Goal: Task Accomplishment & Management: Use online tool/utility

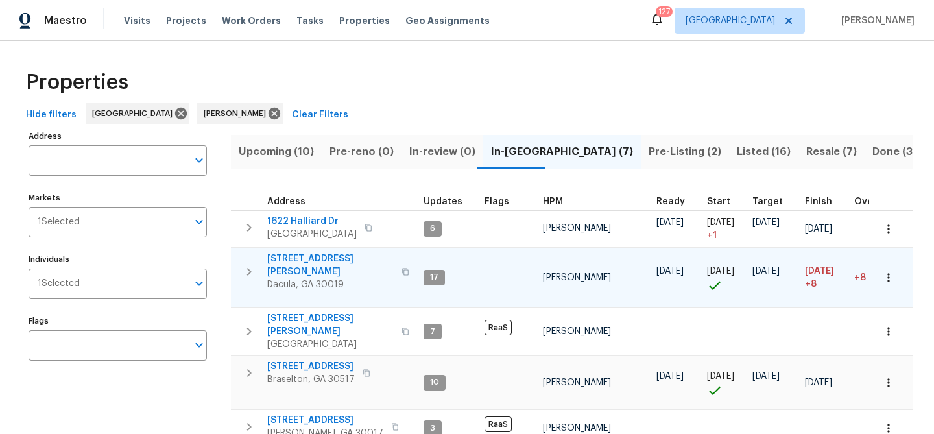
click at [303, 256] on span "[STREET_ADDRESS][PERSON_NAME]" at bounding box center [330, 265] width 127 height 26
click at [311, 257] on span "3225 Mary Todd Ln" at bounding box center [330, 265] width 127 height 26
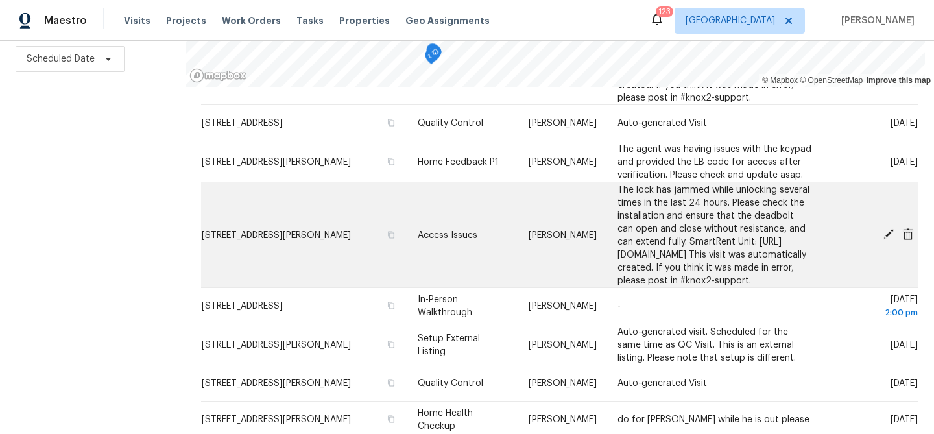
scroll to position [369, 0]
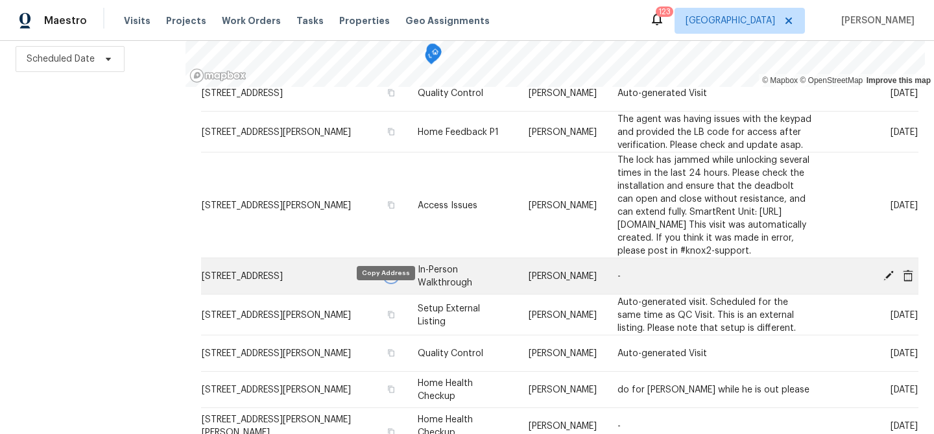
click at [388, 279] on icon "button" at bounding box center [391, 275] width 6 height 7
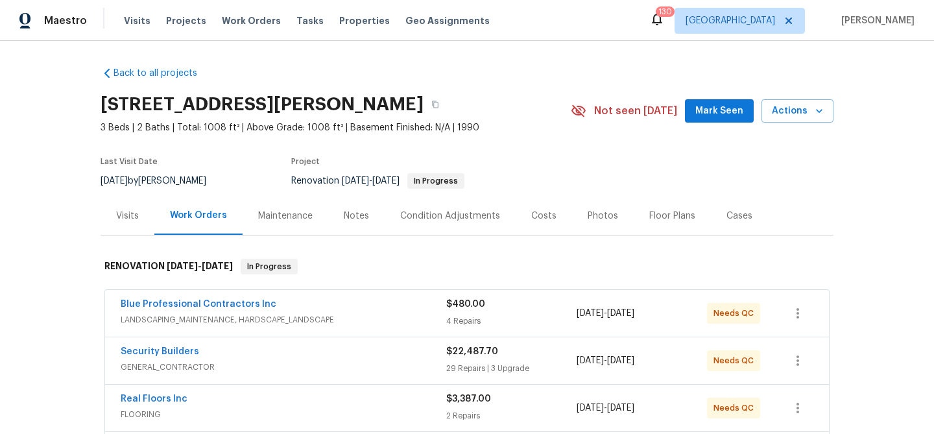
click at [727, 110] on span "Mark Seen" at bounding box center [719, 111] width 48 height 16
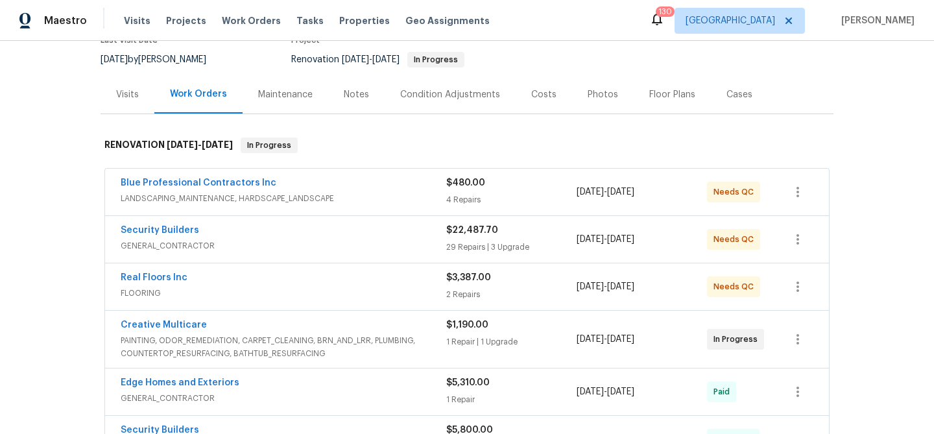
scroll to position [173, 0]
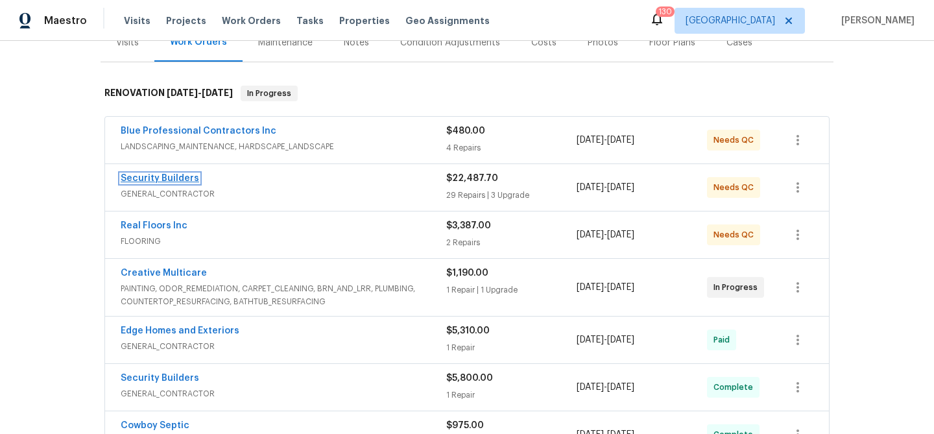
click at [141, 176] on link "Security Builders" at bounding box center [160, 178] width 79 height 9
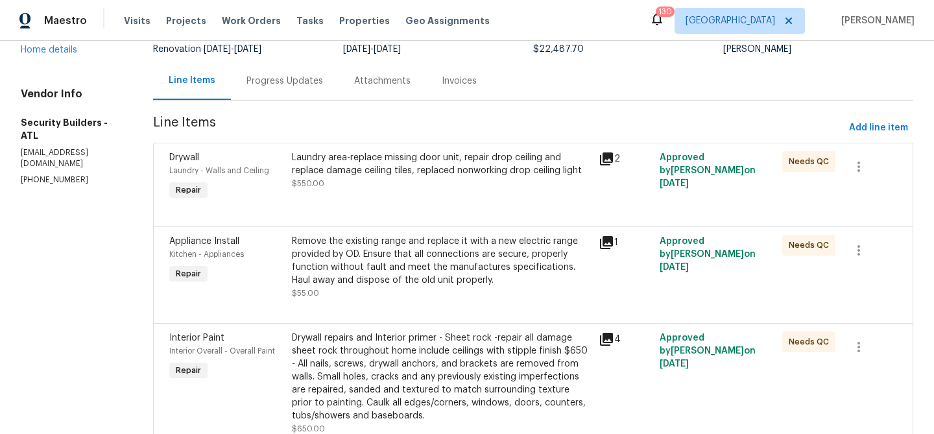
scroll to position [161, 0]
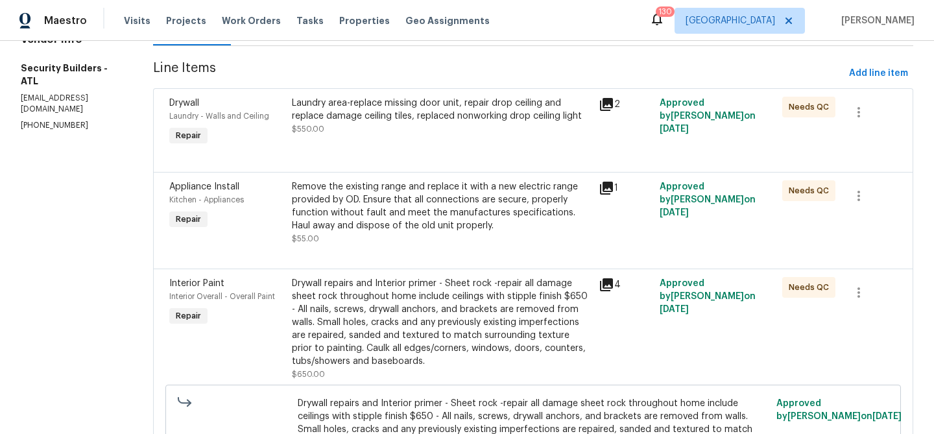
click at [459, 148] on div "Laundry area-replace missing door unit, repair drop ceiling and replace damage …" at bounding box center [441, 123] width 307 height 60
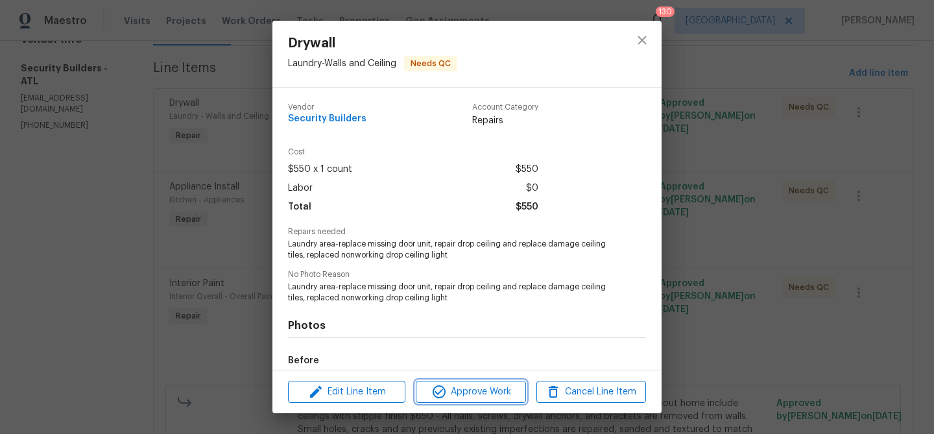
click at [480, 388] on span "Approve Work" at bounding box center [471, 392] width 102 height 16
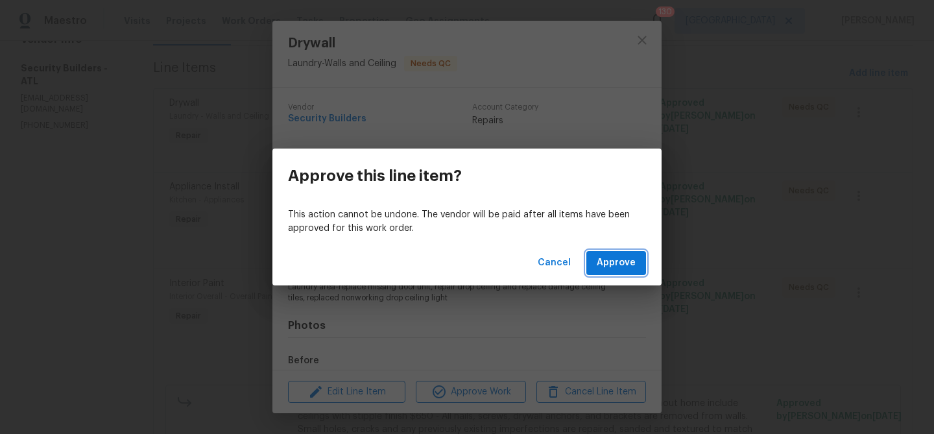
click at [600, 263] on span "Approve" at bounding box center [616, 263] width 39 height 16
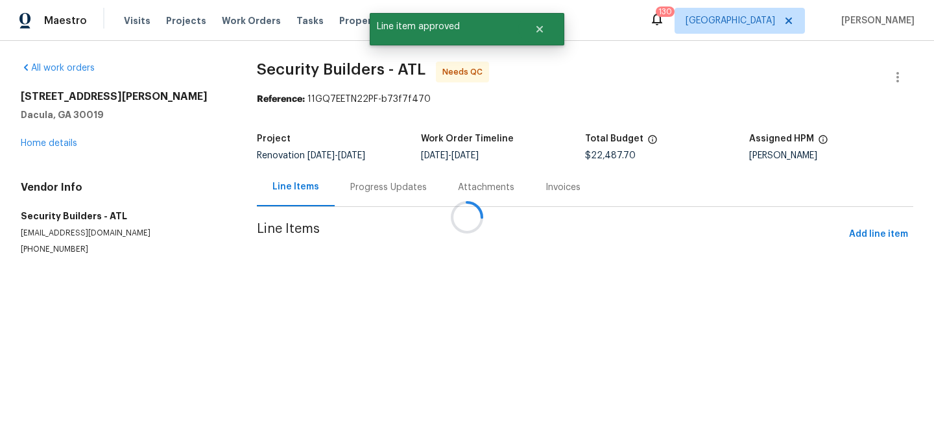
scroll to position [0, 0]
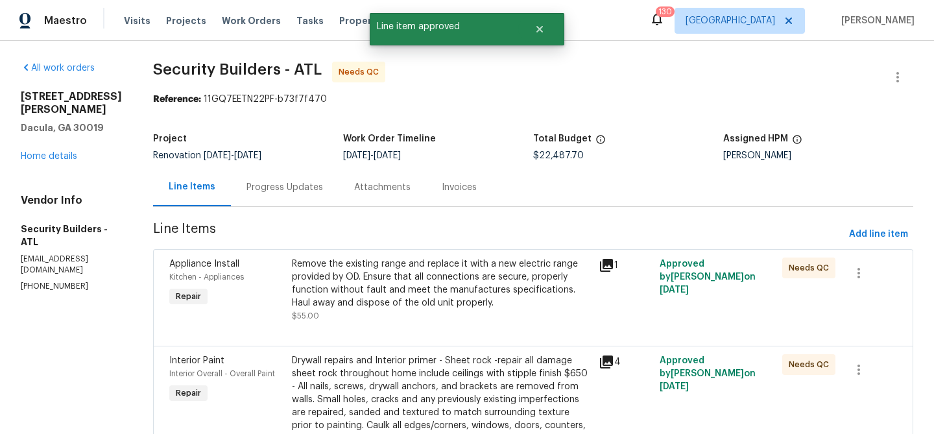
click at [448, 298] on div "Remove the existing range and replace it with a new electric range provided by …" at bounding box center [441, 284] width 299 height 52
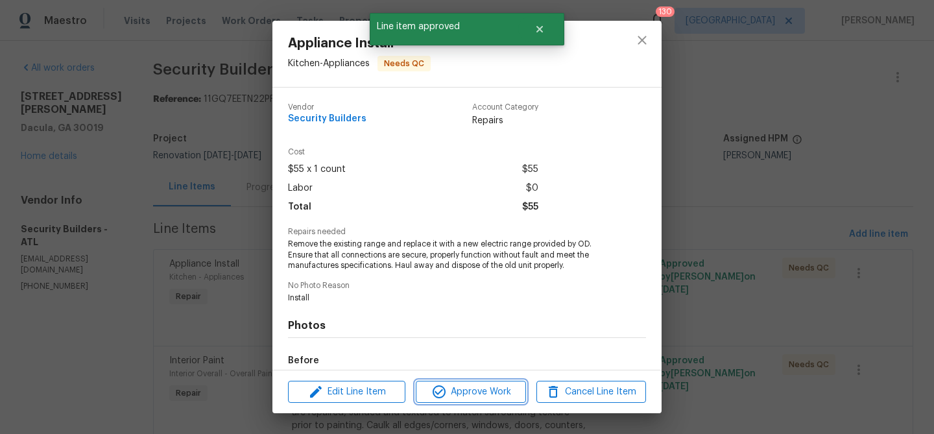
click at [485, 392] on span "Approve Work" at bounding box center [471, 392] width 102 height 16
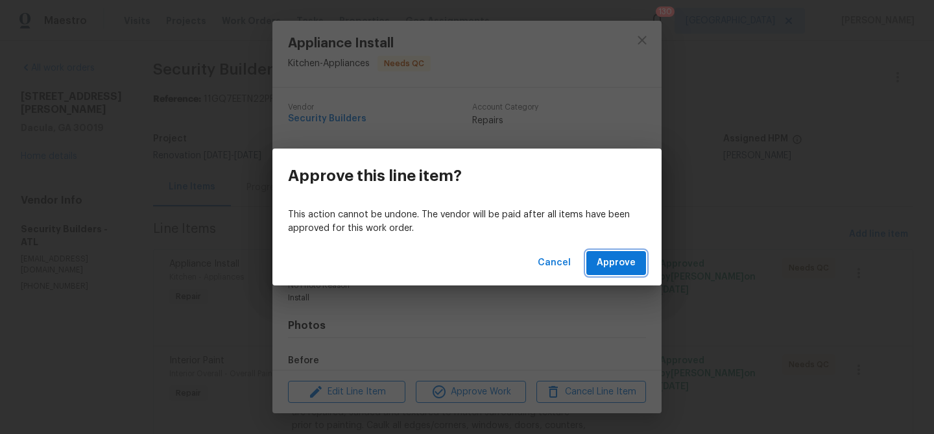
click at [598, 260] on button "Approve" at bounding box center [616, 263] width 60 height 24
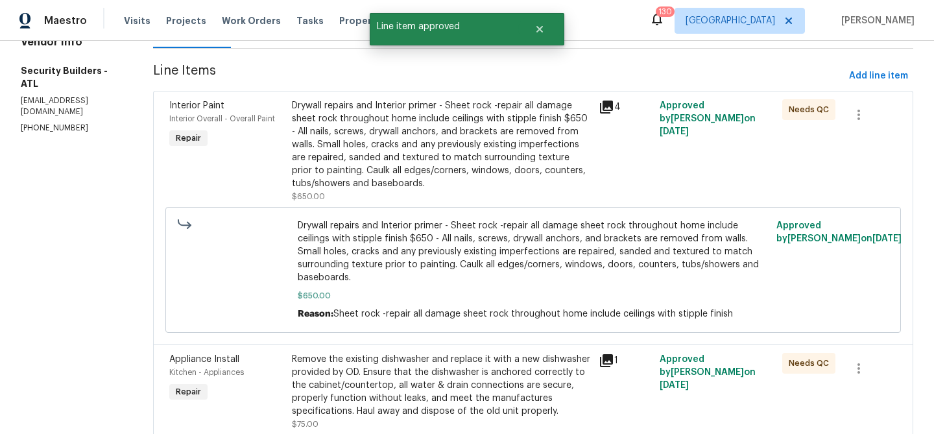
scroll to position [160, 0]
click at [422, 162] on div "Drywall repairs and Interior primer - Sheet rock -repair all damage sheet rock …" at bounding box center [441, 143] width 299 height 91
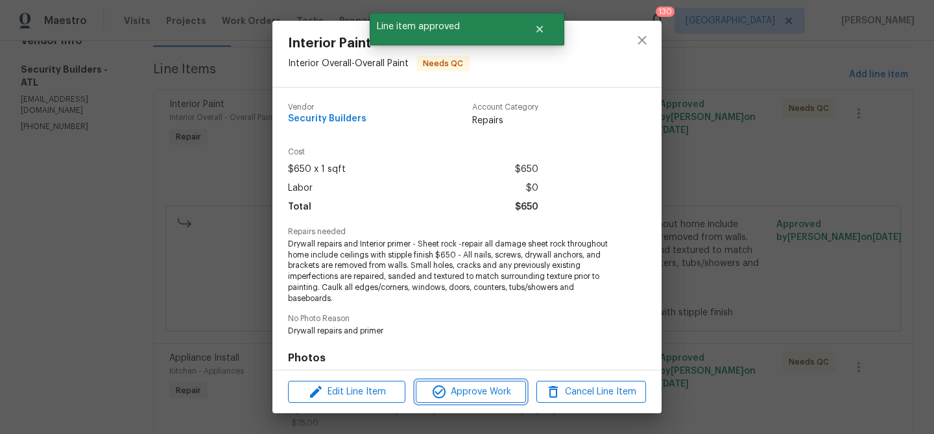
click at [466, 398] on span "Approve Work" at bounding box center [471, 392] width 102 height 16
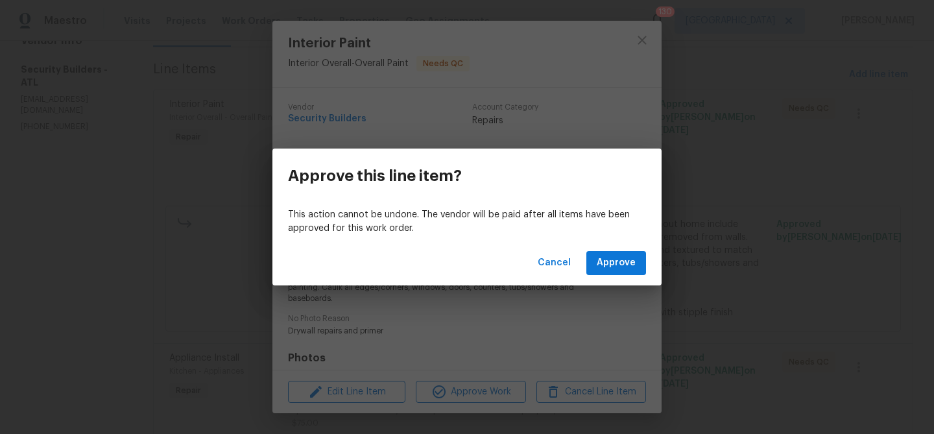
drag, startPoint x: 605, startPoint y: 276, endPoint x: 601, endPoint y: 287, distance: 12.3
click at [605, 276] on div "Cancel Approve" at bounding box center [466, 263] width 389 height 45
click at [620, 265] on span "Approve" at bounding box center [616, 263] width 39 height 16
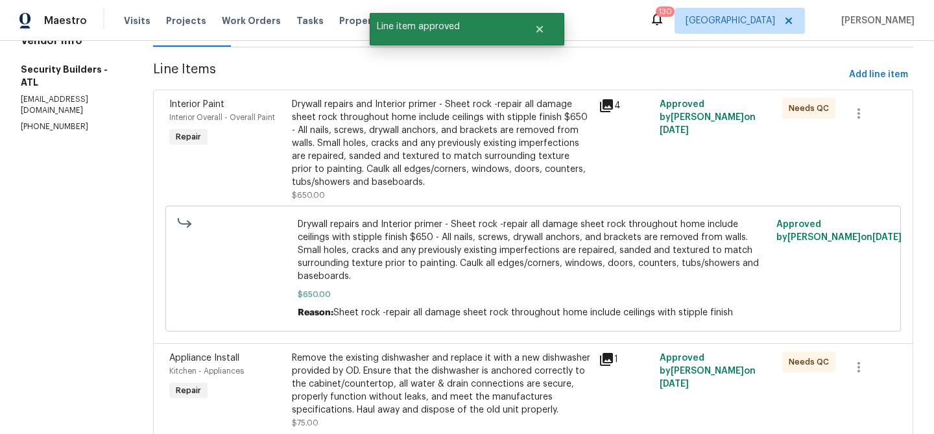
scroll to position [0, 0]
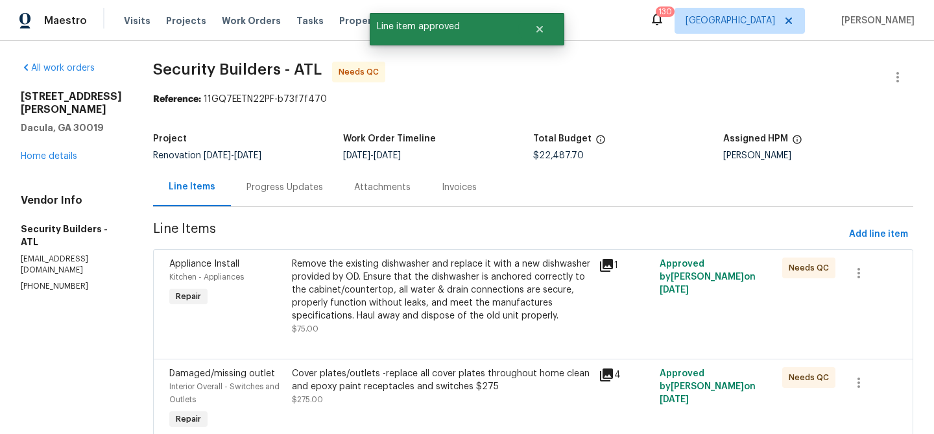
click at [441, 304] on div "Remove the existing dishwasher and replace it with a new dishwasher provided by…" at bounding box center [441, 290] width 299 height 65
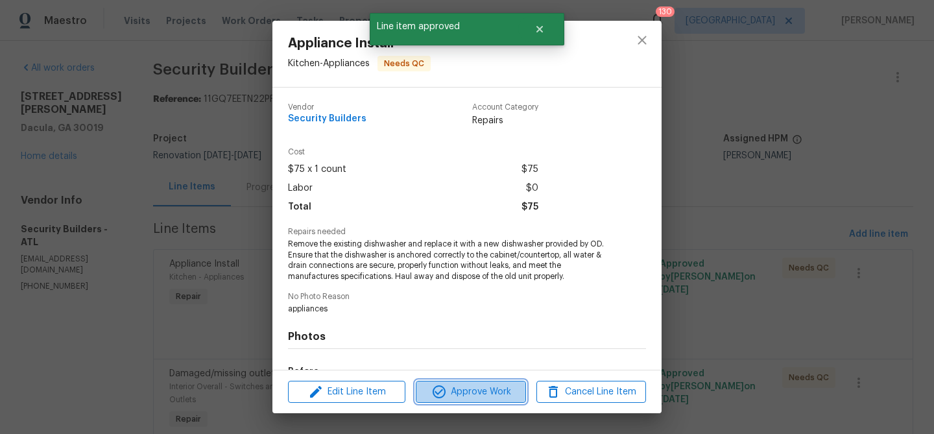
click at [459, 387] on span "Approve Work" at bounding box center [471, 392] width 102 height 16
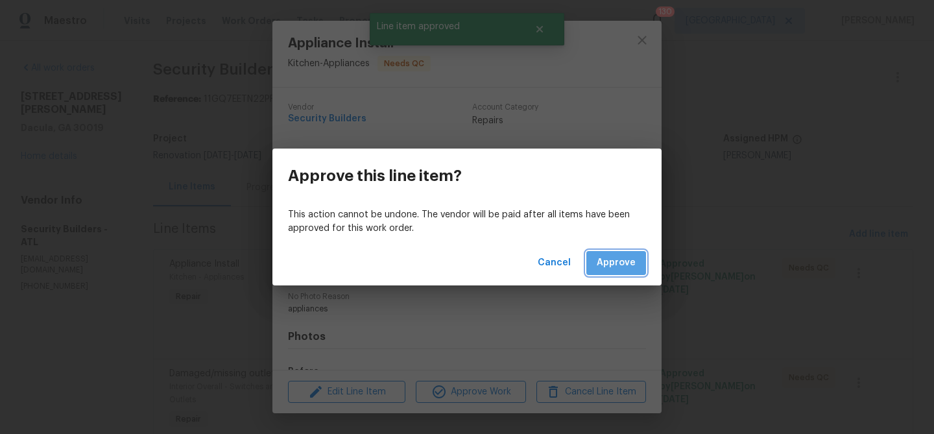
click at [604, 270] on span "Approve" at bounding box center [616, 263] width 39 height 16
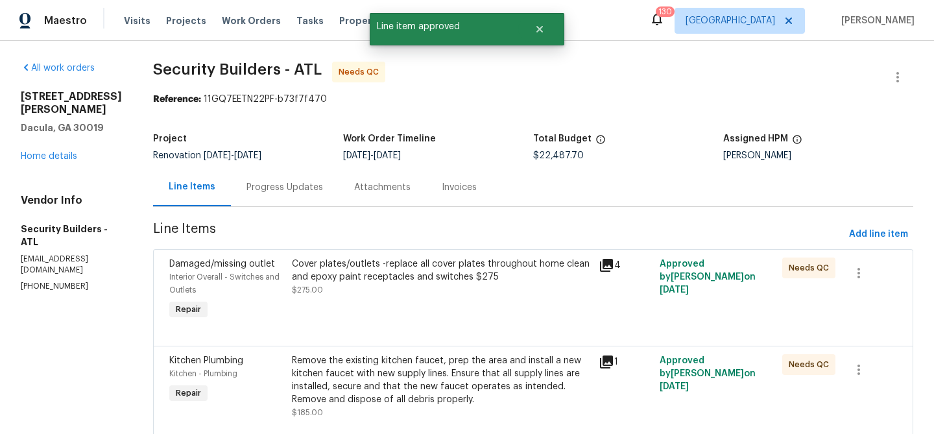
click at [476, 286] on div "Cover plates/outlets -replace all cover plates throughout home clean and epoxy …" at bounding box center [441, 277] width 299 height 39
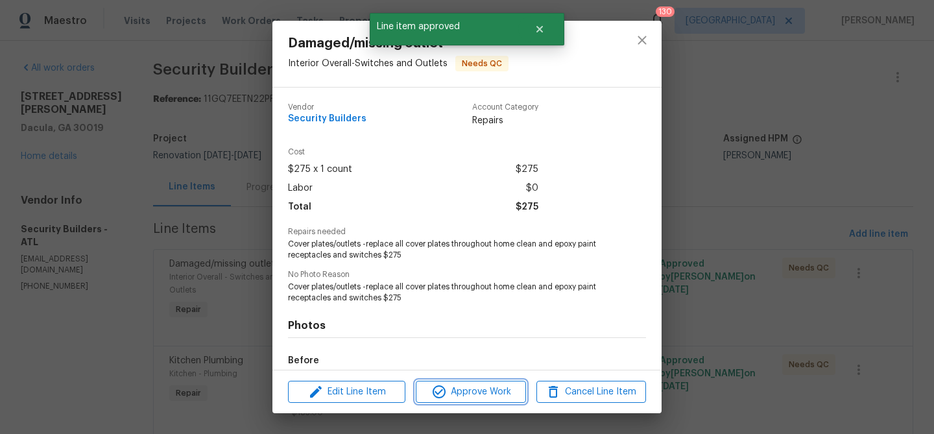
click at [474, 392] on span "Approve Work" at bounding box center [471, 392] width 102 height 16
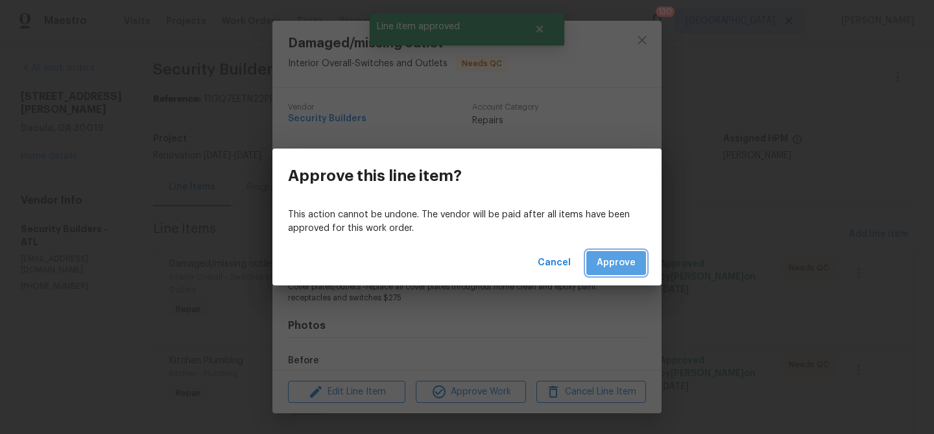
click at [619, 261] on span "Approve" at bounding box center [616, 263] width 39 height 16
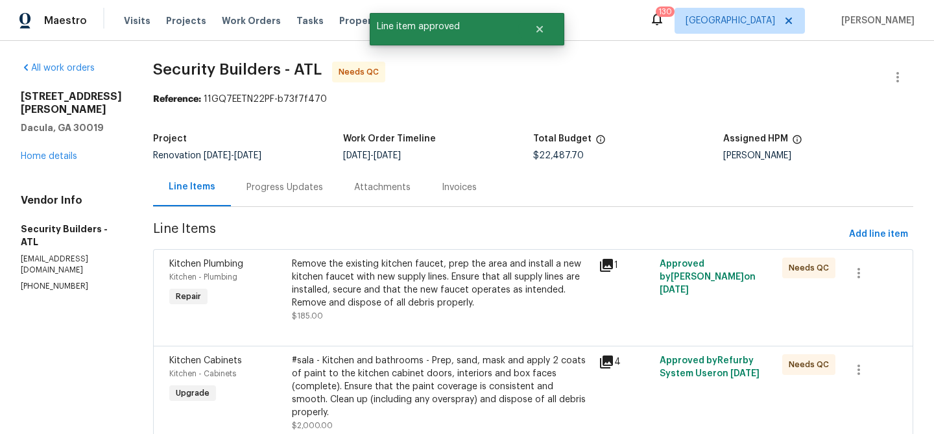
click at [469, 289] on div "Remove the existing kitchen faucet, prep the area and install a new kitchen fau…" at bounding box center [441, 284] width 299 height 52
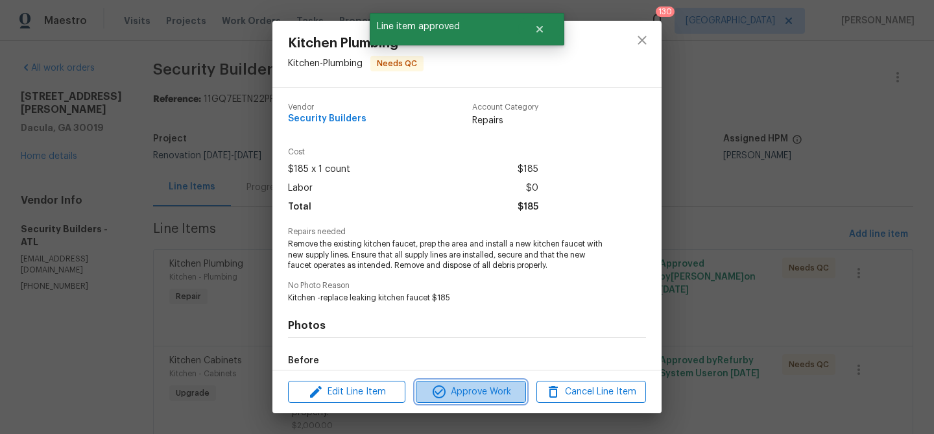
click at [461, 391] on span "Approve Work" at bounding box center [471, 392] width 102 height 16
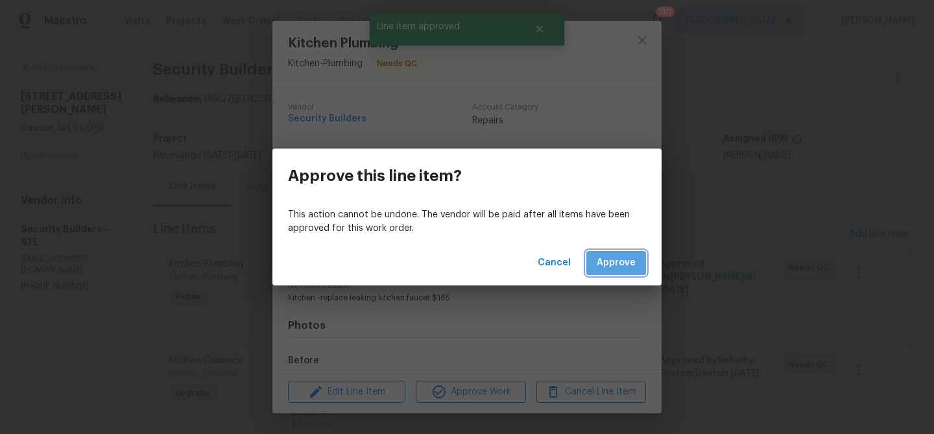
click at [626, 260] on span "Approve" at bounding box center [616, 263] width 39 height 16
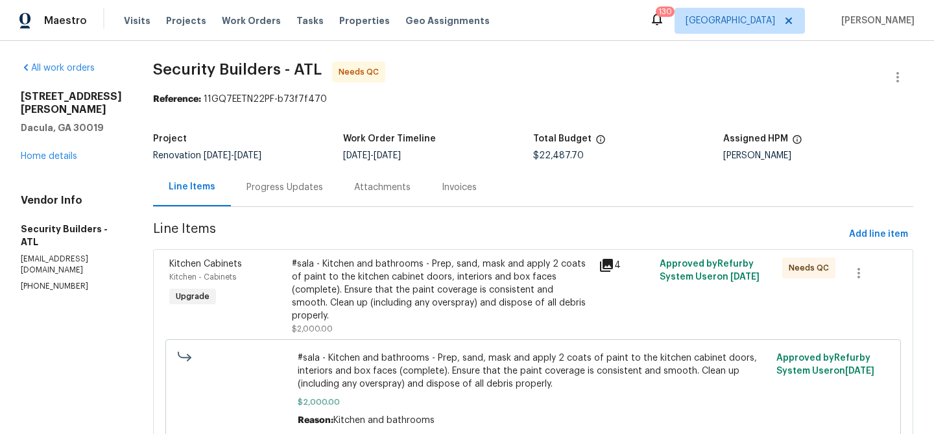
click at [556, 278] on div "#sala - Kitchen and bathrooms - Prep, sand, mask and apply 2 coats of paint to …" at bounding box center [441, 290] width 299 height 65
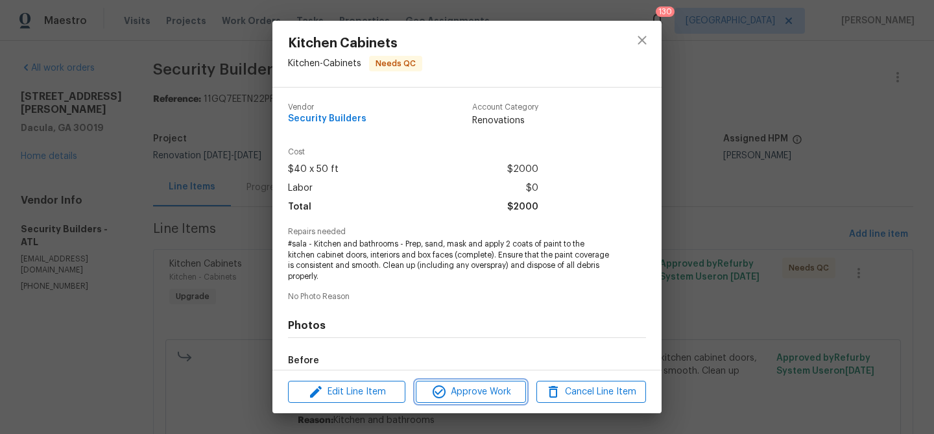
click at [486, 393] on span "Approve Work" at bounding box center [471, 392] width 102 height 16
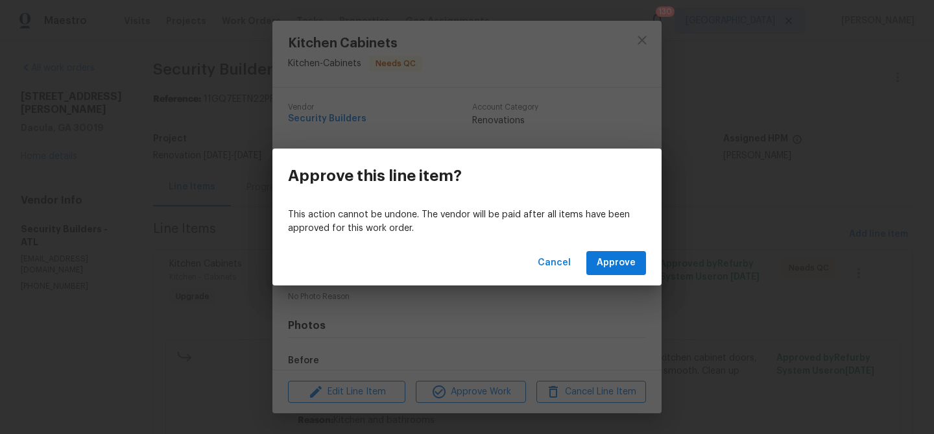
drag, startPoint x: 627, startPoint y: 231, endPoint x: 614, endPoint y: 265, distance: 36.1
click at [620, 251] on div "Approve this line item? This action cannot be undone. The vendor will be paid a…" at bounding box center [466, 217] width 389 height 137
click at [614, 265] on span "Approve" at bounding box center [616, 263] width 39 height 16
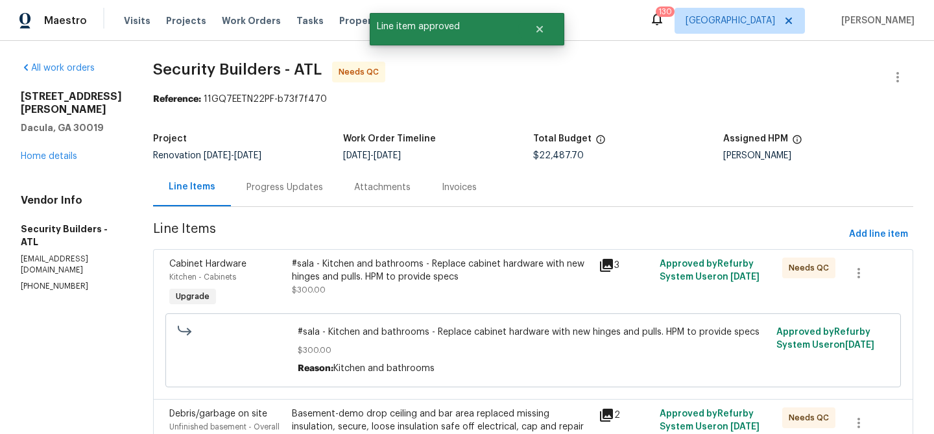
click at [488, 275] on div "#sala - Kitchen and bathrooms - Replace cabinet hardware with new hinges and pu…" at bounding box center [441, 271] width 299 height 26
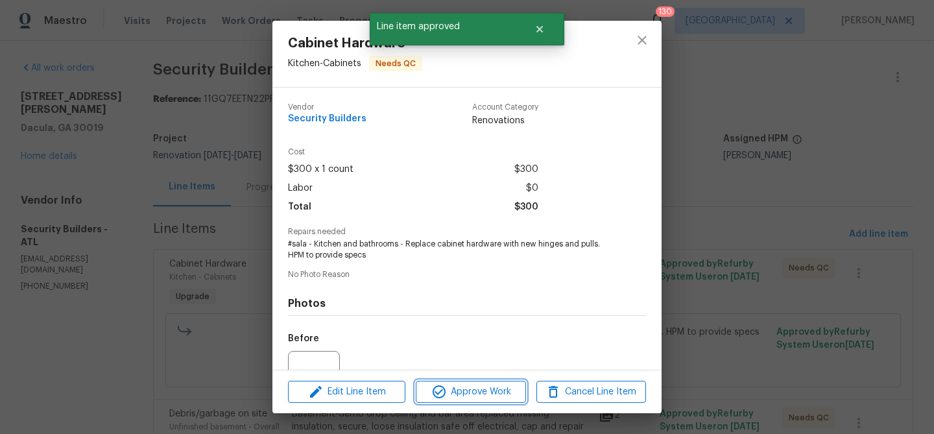
click at [480, 389] on span "Approve Work" at bounding box center [471, 392] width 102 height 16
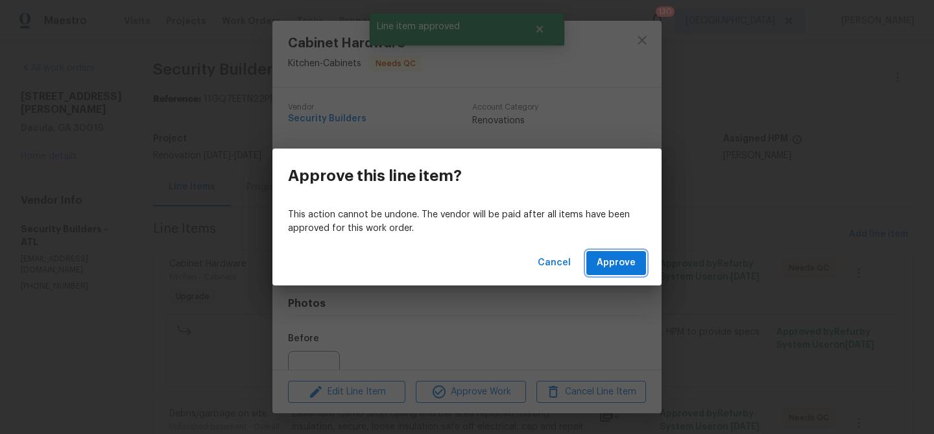
click at [609, 262] on span "Approve" at bounding box center [616, 263] width 39 height 16
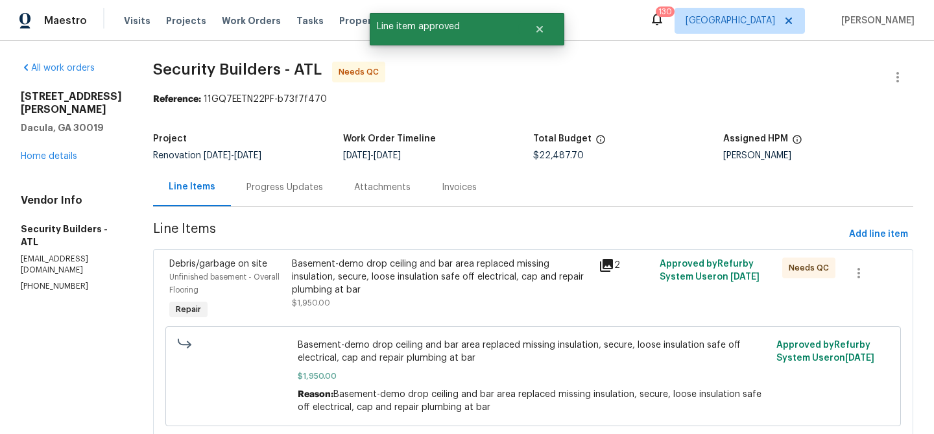
click at [520, 275] on div "Basement-demo drop ceiling and bar area replaced missing insulation, secure, lo…" at bounding box center [441, 277] width 299 height 39
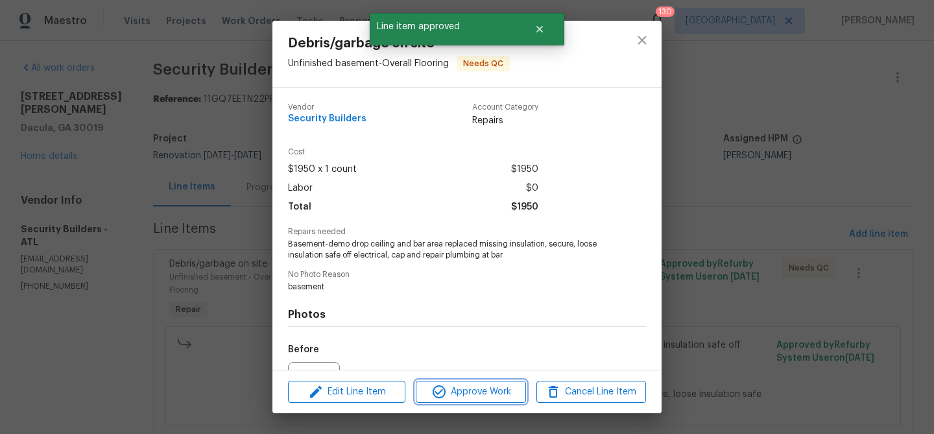
click at [503, 394] on span "Approve Work" at bounding box center [471, 392] width 102 height 16
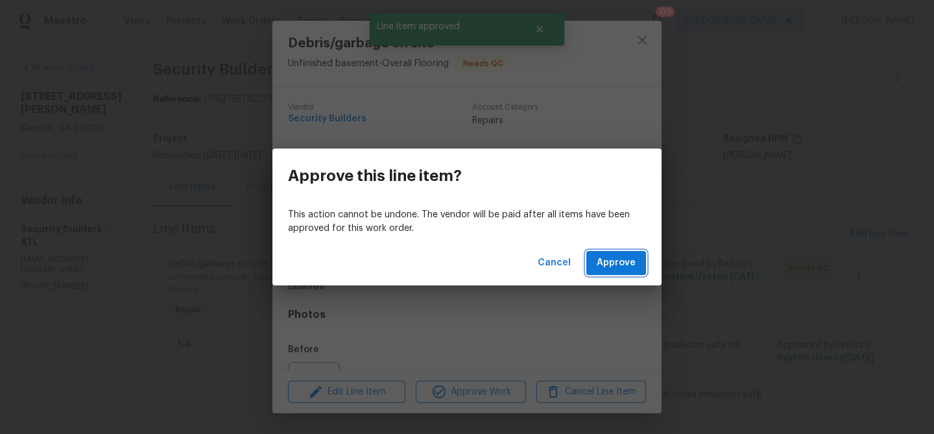
click at [598, 252] on button "Approve" at bounding box center [616, 263] width 60 height 24
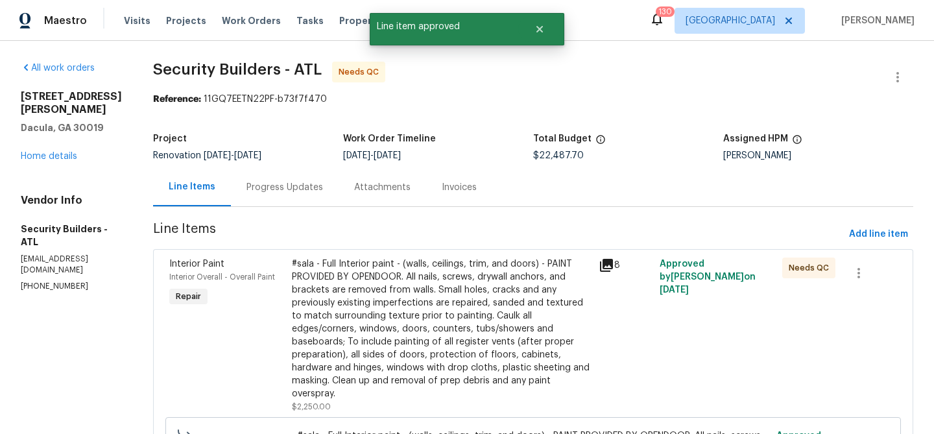
click at [442, 276] on div "#sala - Full Interior paint - (walls, ceilings, trim, and doors) - PAINT PROVID…" at bounding box center [441, 329] width 299 height 143
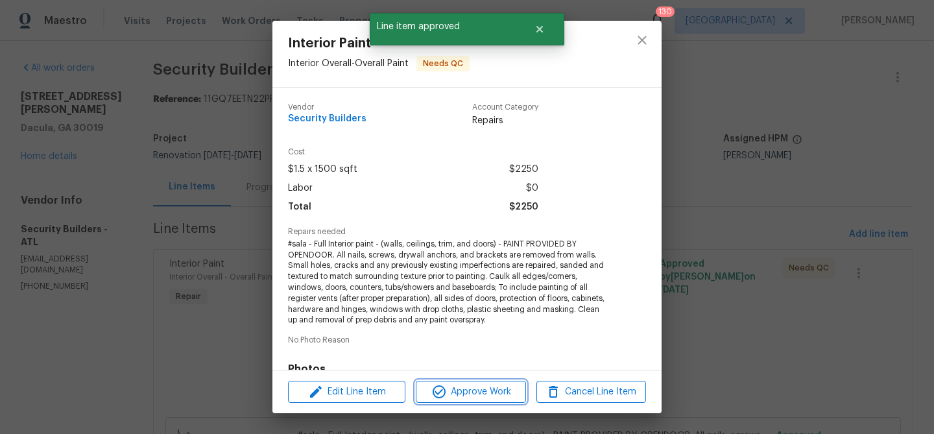
click at [513, 391] on span "Approve Work" at bounding box center [471, 392] width 102 height 16
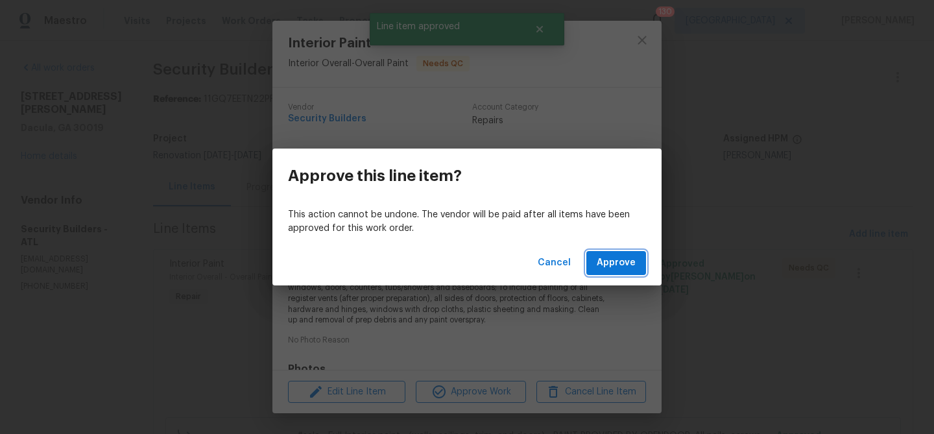
click at [620, 261] on span "Approve" at bounding box center [616, 263] width 39 height 16
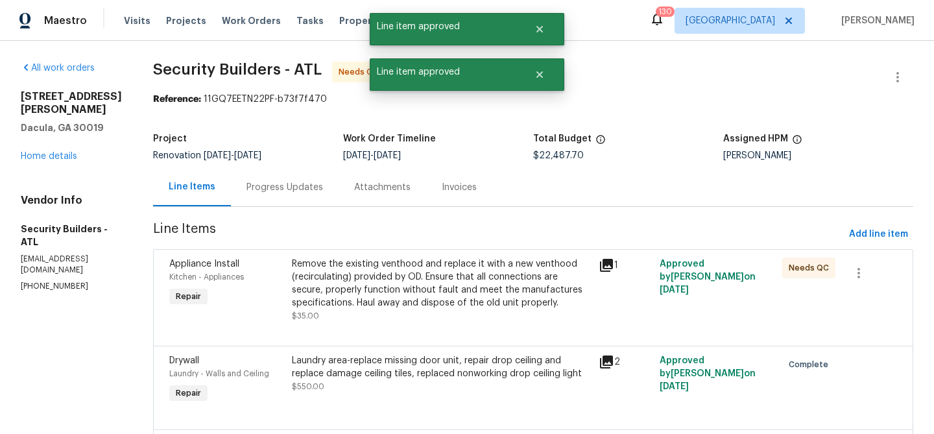
click at [422, 268] on div "Remove the existing venthood and replace it with a new venthood (recirculating)…" at bounding box center [441, 284] width 299 height 52
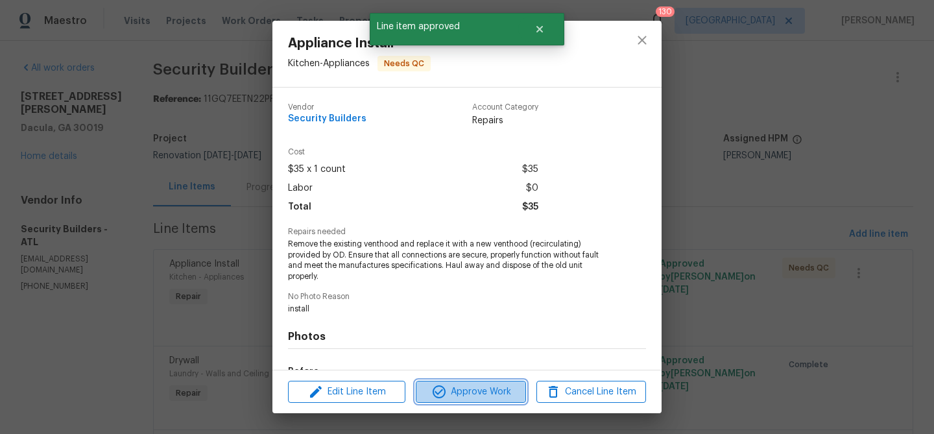
click at [472, 389] on span "Approve Work" at bounding box center [471, 392] width 102 height 16
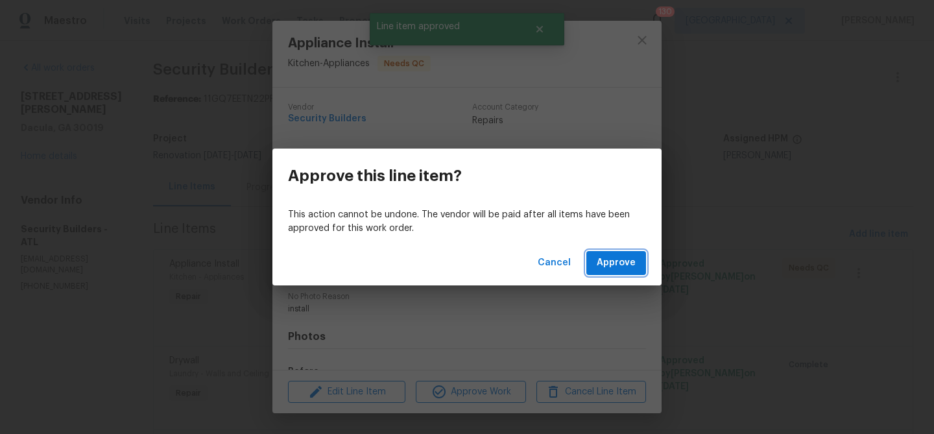
click at [600, 255] on span "Approve" at bounding box center [616, 263] width 39 height 16
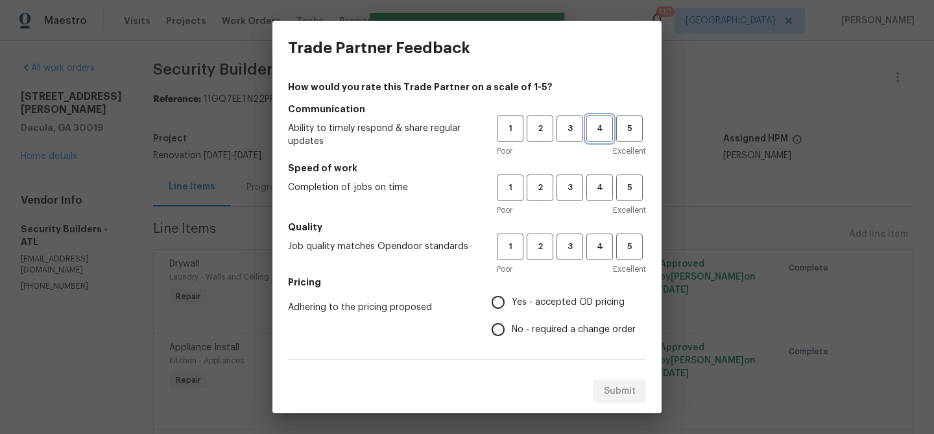
drag, startPoint x: 598, startPoint y: 125, endPoint x: 596, endPoint y: 173, distance: 48.7
click at [598, 125] on span "4" at bounding box center [600, 128] width 24 height 15
drag, startPoint x: 595, startPoint y: 180, endPoint x: 600, endPoint y: 211, distance: 32.2
click at [595, 180] on span "4" at bounding box center [600, 187] width 24 height 15
drag, startPoint x: 601, startPoint y: 241, endPoint x: 572, endPoint y: 282, distance: 49.9
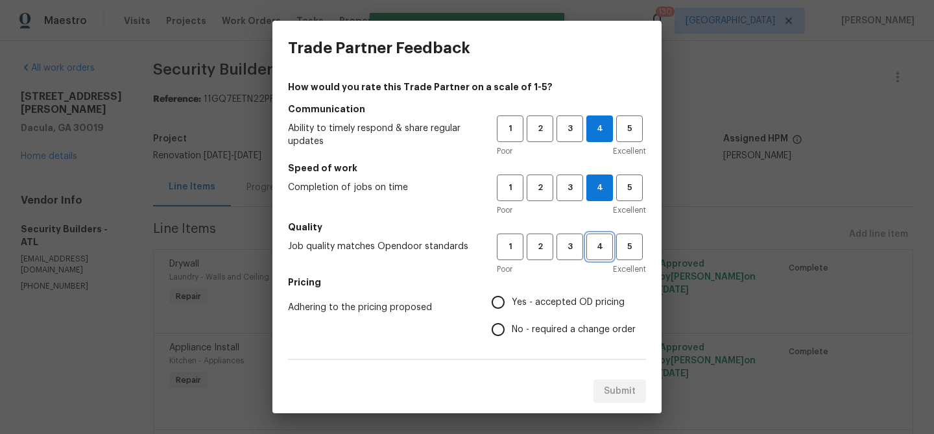
click at [601, 241] on span "4" at bounding box center [600, 246] width 24 height 15
drag, startPoint x: 561, startPoint y: 304, endPoint x: 509, endPoint y: 254, distance: 72.5
click at [561, 302] on span "Yes - accepted OD pricing" at bounding box center [568, 303] width 113 height 14
click at [512, 302] on input "Yes - accepted OD pricing" at bounding box center [498, 302] width 27 height 27
radio input "true"
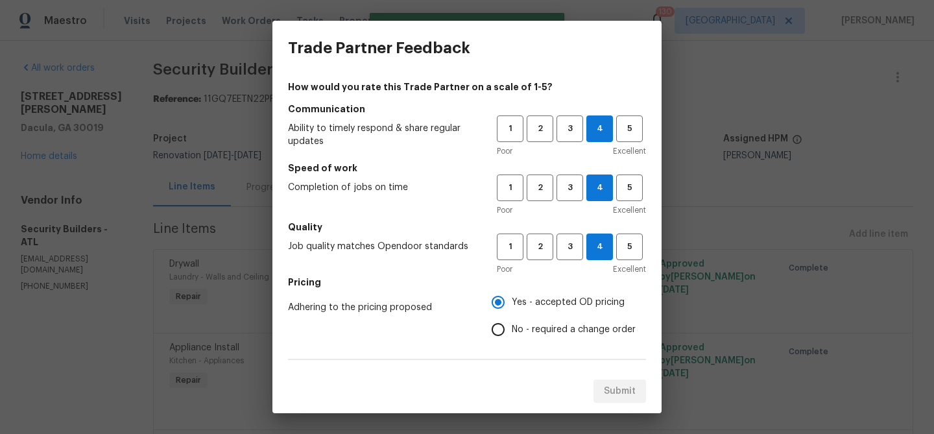
scroll to position [182, 0]
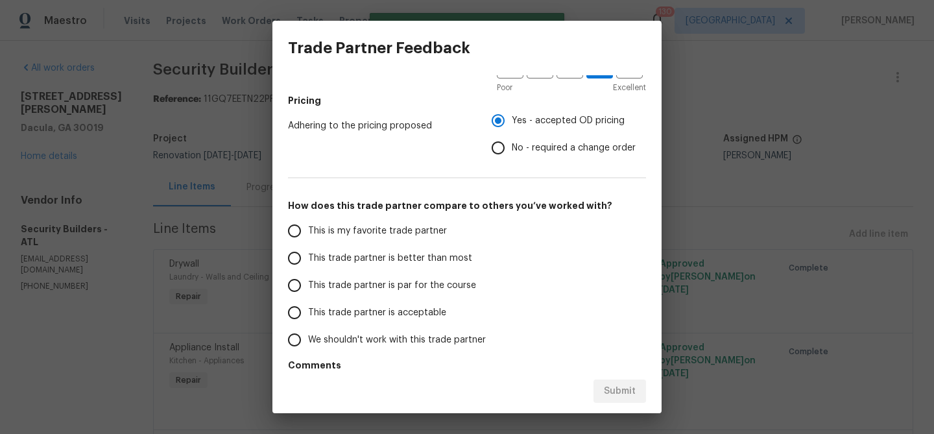
click at [435, 260] on span "This trade partner is better than most" at bounding box center [390, 259] width 164 height 14
click at [308, 260] on input "This trade partner is better than most" at bounding box center [294, 258] width 27 height 27
click at [620, 392] on span "Submit" at bounding box center [620, 391] width 32 height 16
radio input "true"
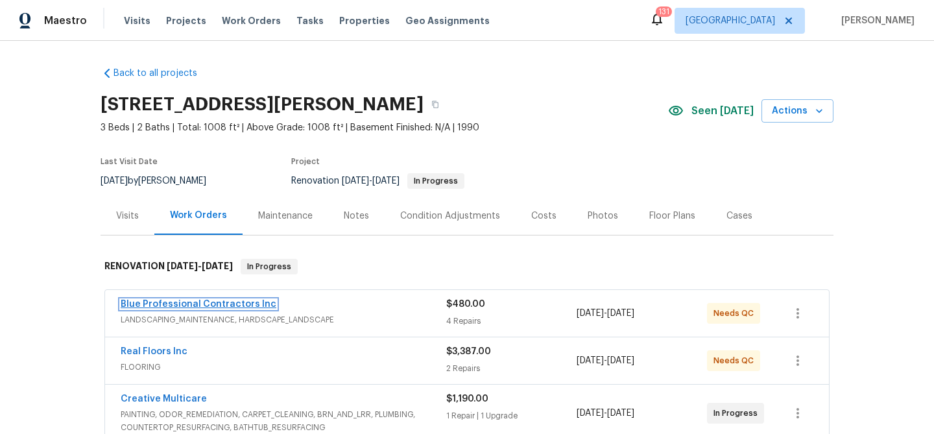
click at [192, 302] on link "Blue Professional Contractors Inc" at bounding box center [199, 304] width 156 height 9
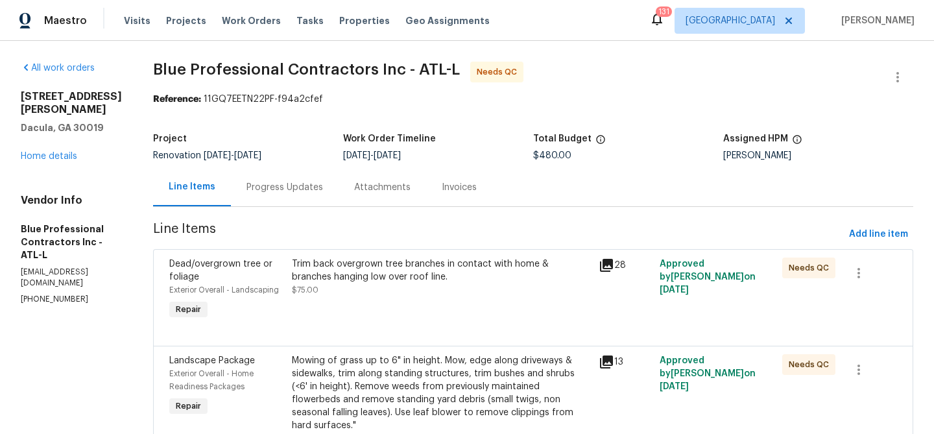
click at [314, 184] on div "Progress Updates" at bounding box center [285, 187] width 77 height 13
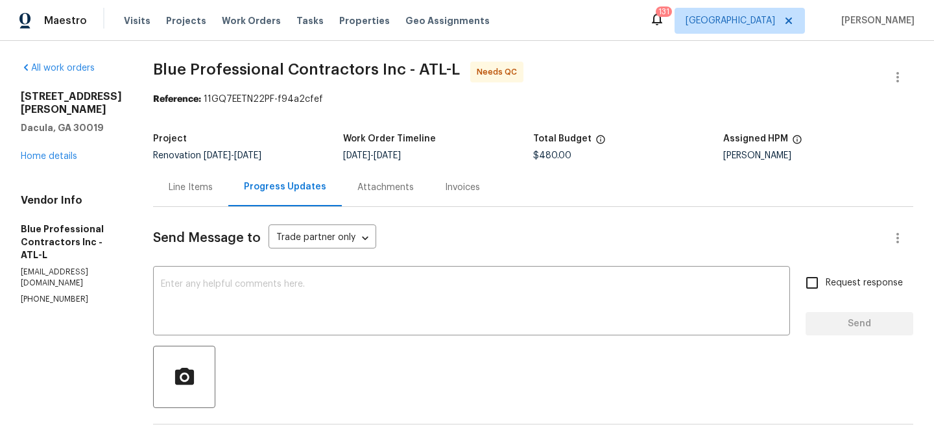
click at [213, 186] on div "Line Items" at bounding box center [191, 187] width 44 height 13
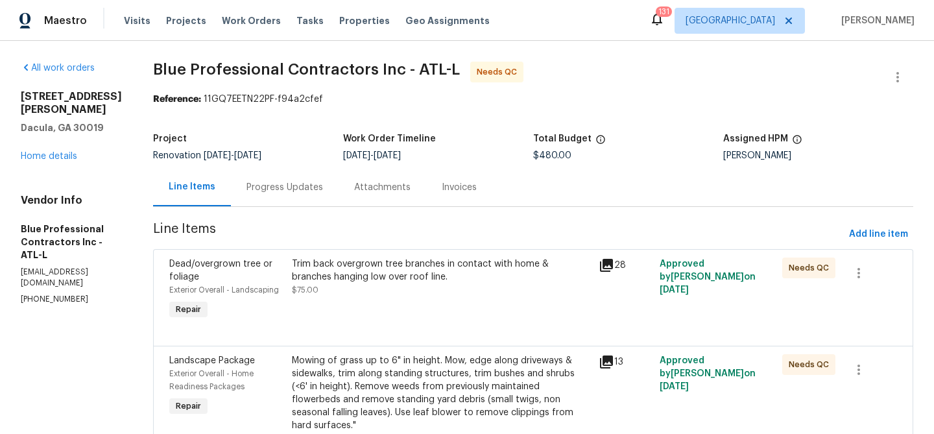
click at [446, 285] on div "Trim back overgrown tree branches in contact with home & branches hanging low o…" at bounding box center [441, 277] width 299 height 39
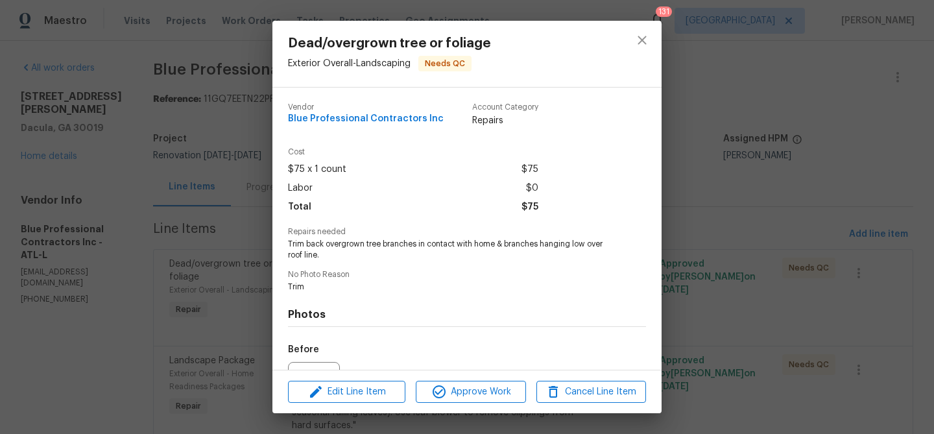
scroll to position [141, 0]
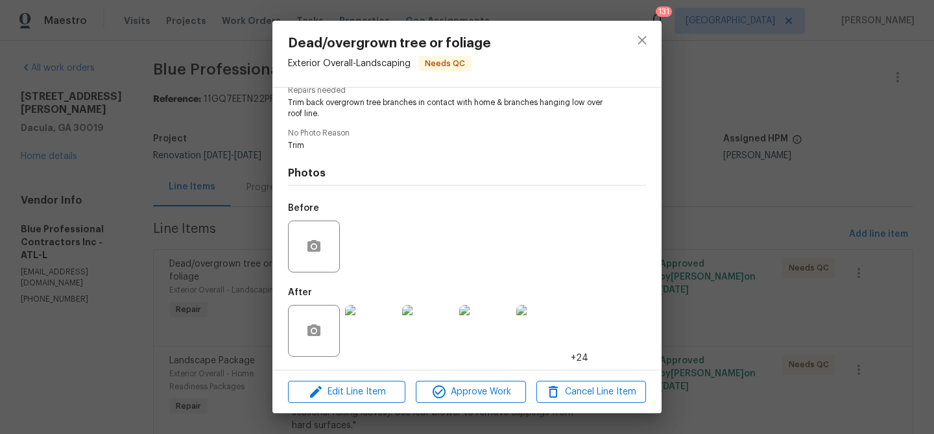
click at [378, 333] on img at bounding box center [371, 331] width 52 height 52
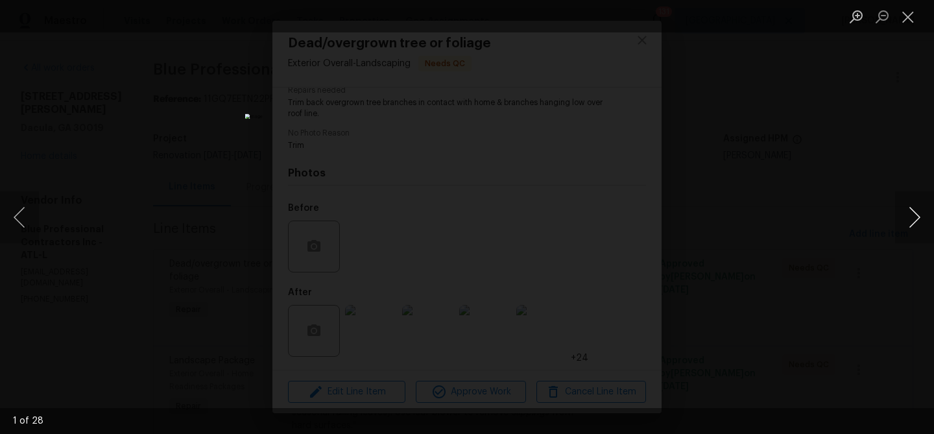
click at [912, 211] on button "Next image" at bounding box center [914, 217] width 39 height 52
click at [916, 224] on button "Next image" at bounding box center [914, 217] width 39 height 52
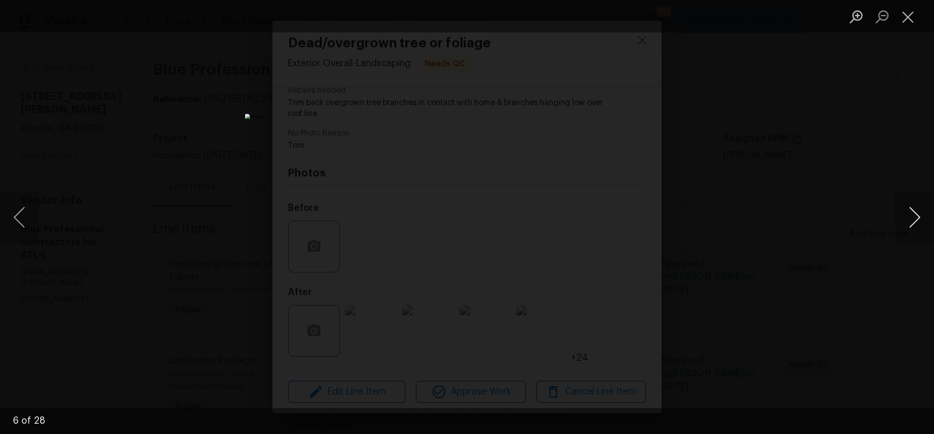
click at [916, 224] on button "Next image" at bounding box center [914, 217] width 39 height 52
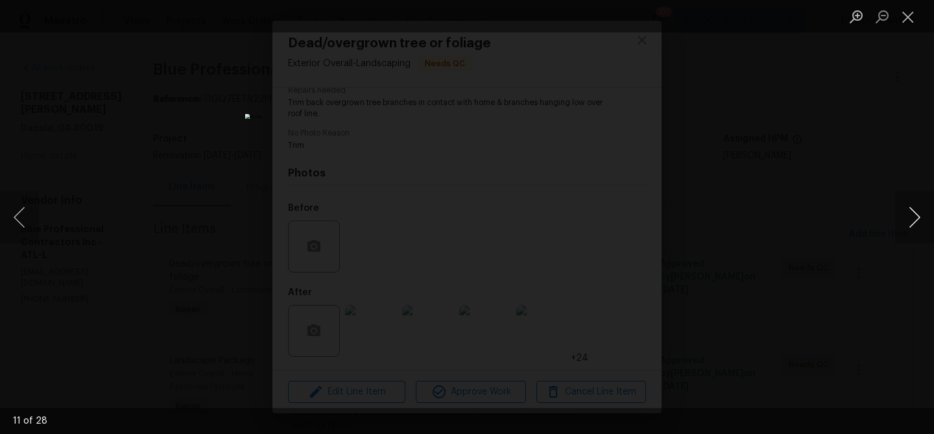
click at [916, 224] on button "Next image" at bounding box center [914, 217] width 39 height 52
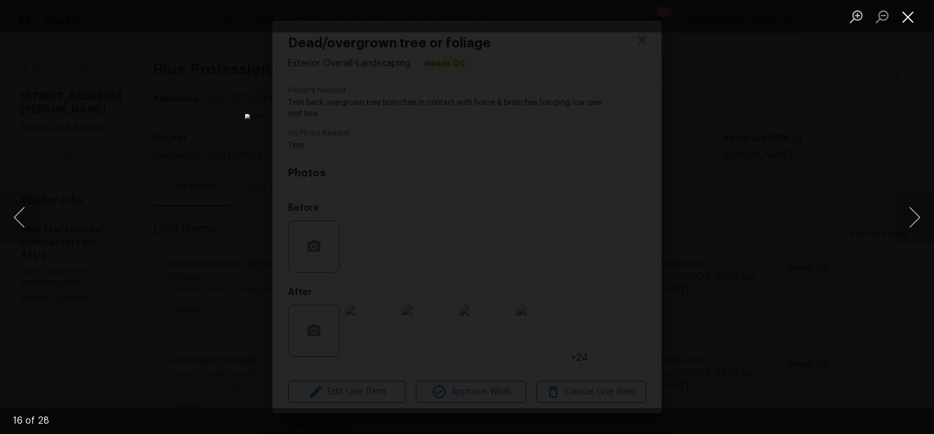
click at [911, 13] on button "Close lightbox" at bounding box center [908, 16] width 26 height 23
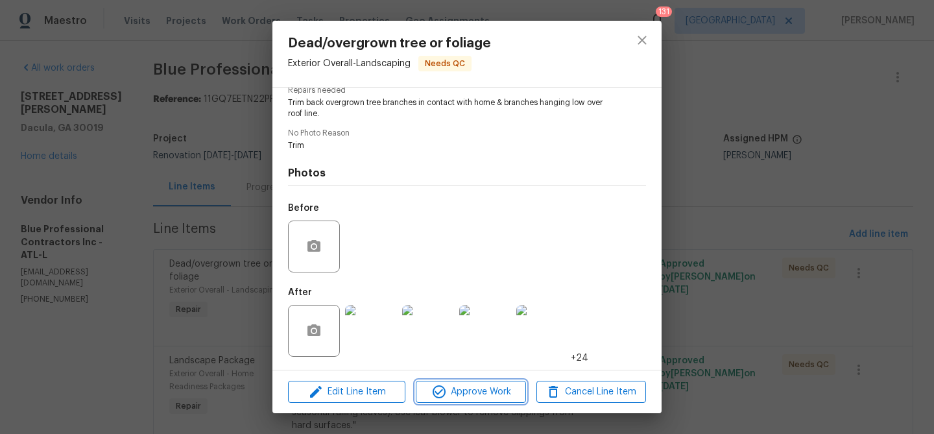
click at [494, 393] on span "Approve Work" at bounding box center [471, 392] width 102 height 16
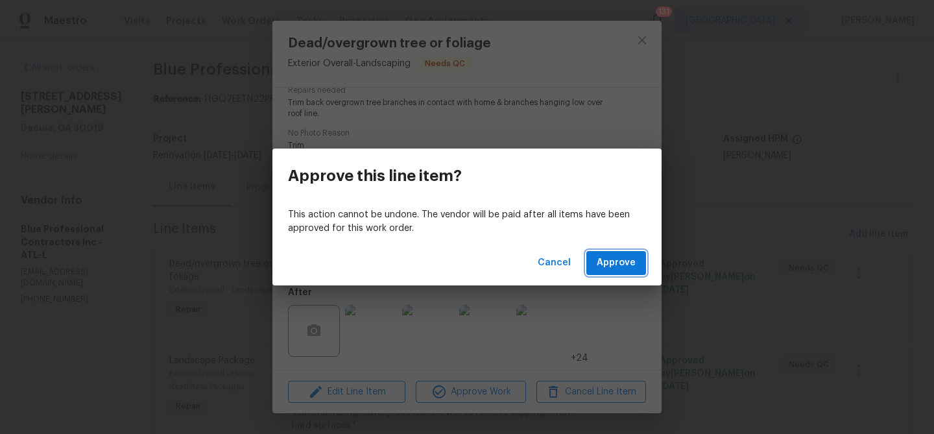
click at [606, 252] on button "Approve" at bounding box center [616, 263] width 60 height 24
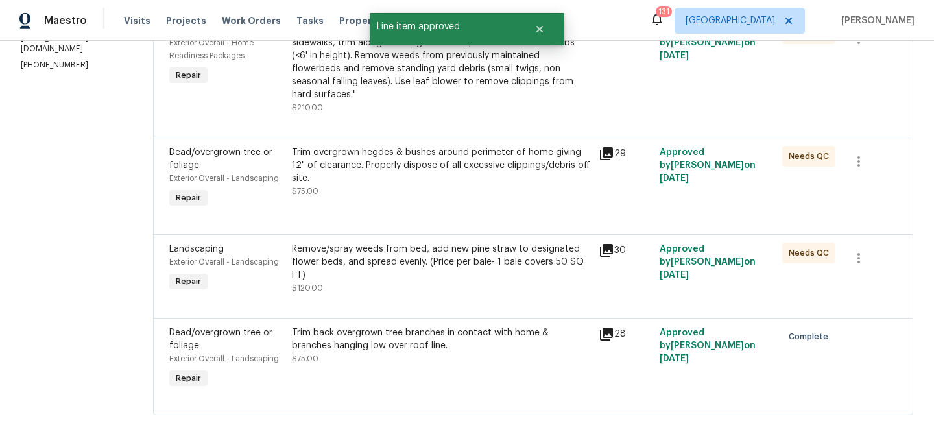
scroll to position [253, 0]
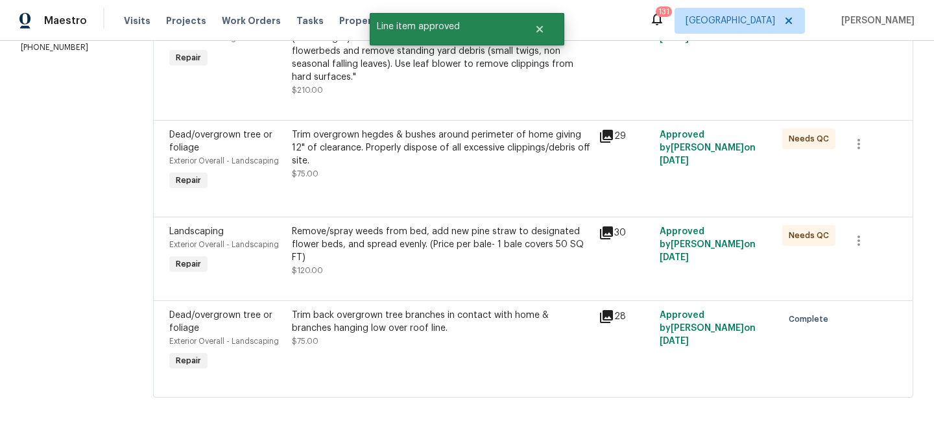
click at [457, 258] on div "Remove/spray weeds from bed, add new pine straw to designated flower beds, and …" at bounding box center [441, 244] width 299 height 39
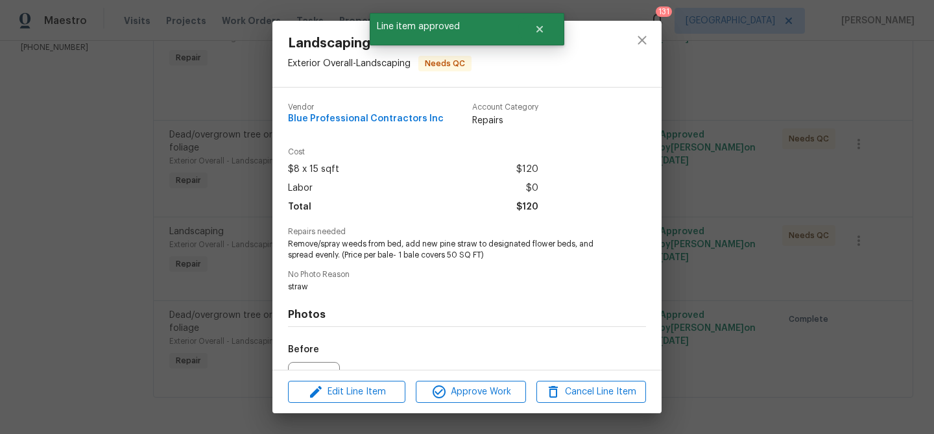
scroll to position [141, 0]
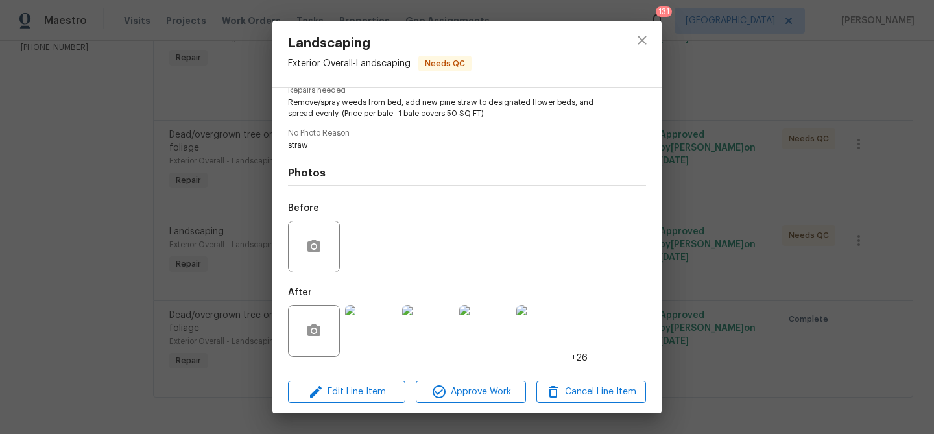
click at [381, 317] on img at bounding box center [371, 331] width 52 height 52
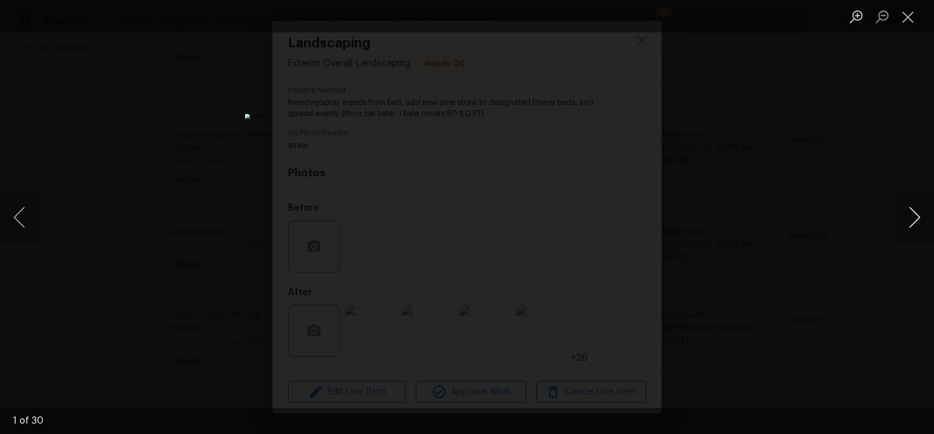
click at [909, 216] on button "Next image" at bounding box center [914, 217] width 39 height 52
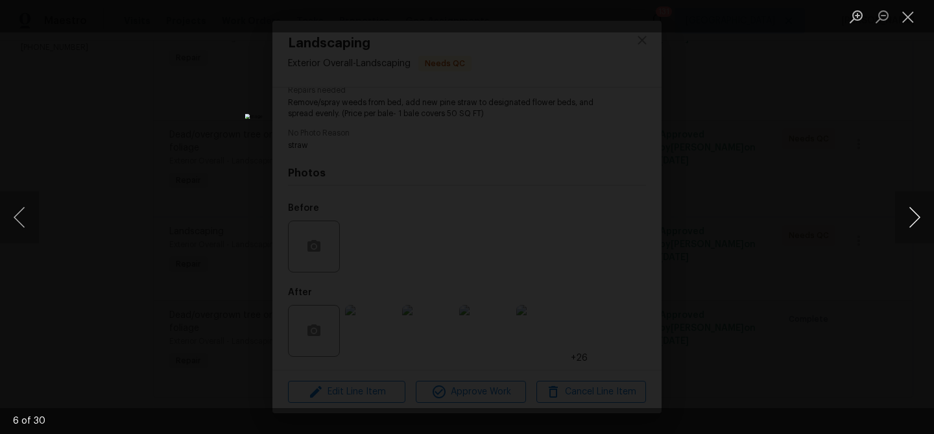
click at [909, 216] on button "Next image" at bounding box center [914, 217] width 39 height 52
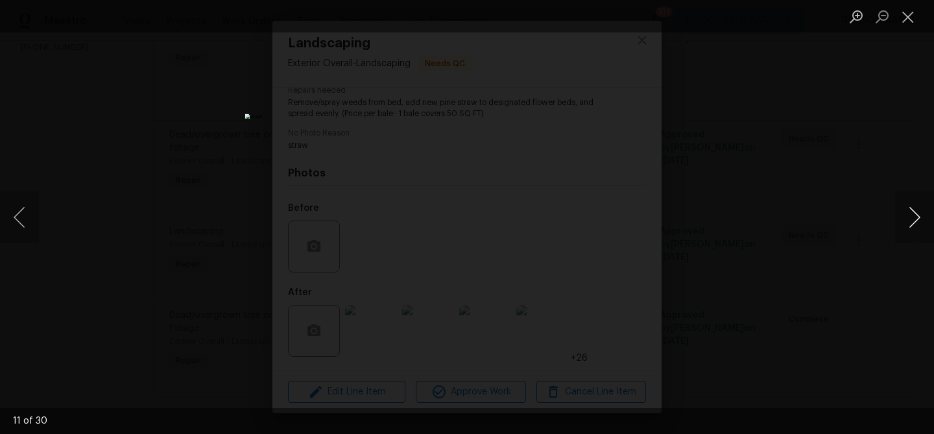
click at [909, 216] on button "Next image" at bounding box center [914, 217] width 39 height 52
